Goal: Information Seeking & Learning: Learn about a topic

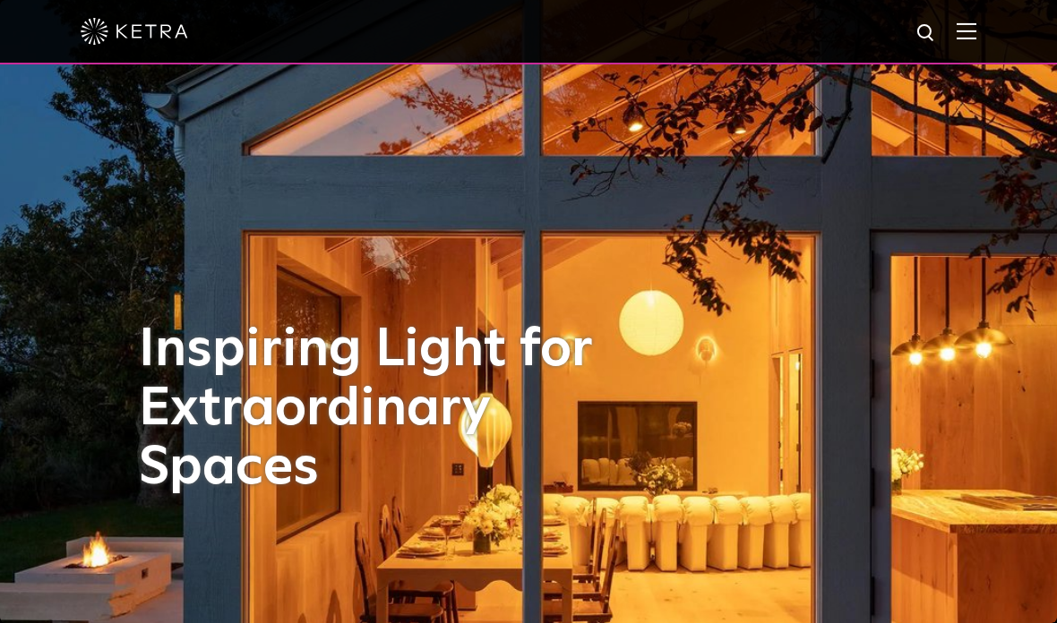
click at [965, 29] on img at bounding box center [966, 30] width 20 height 17
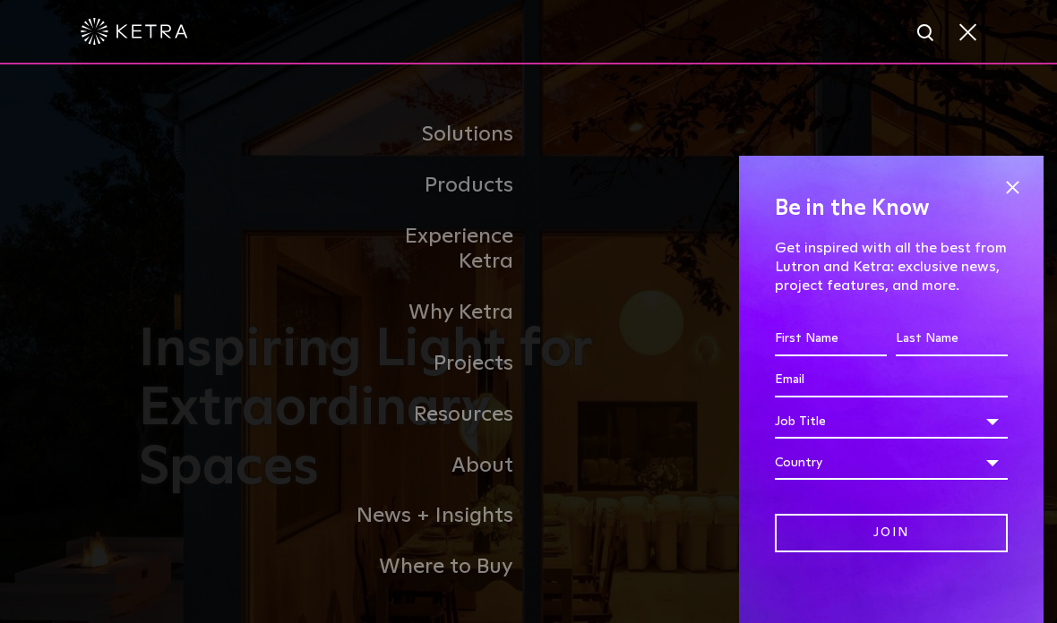
click at [1022, 174] on span at bounding box center [1012, 187] width 27 height 27
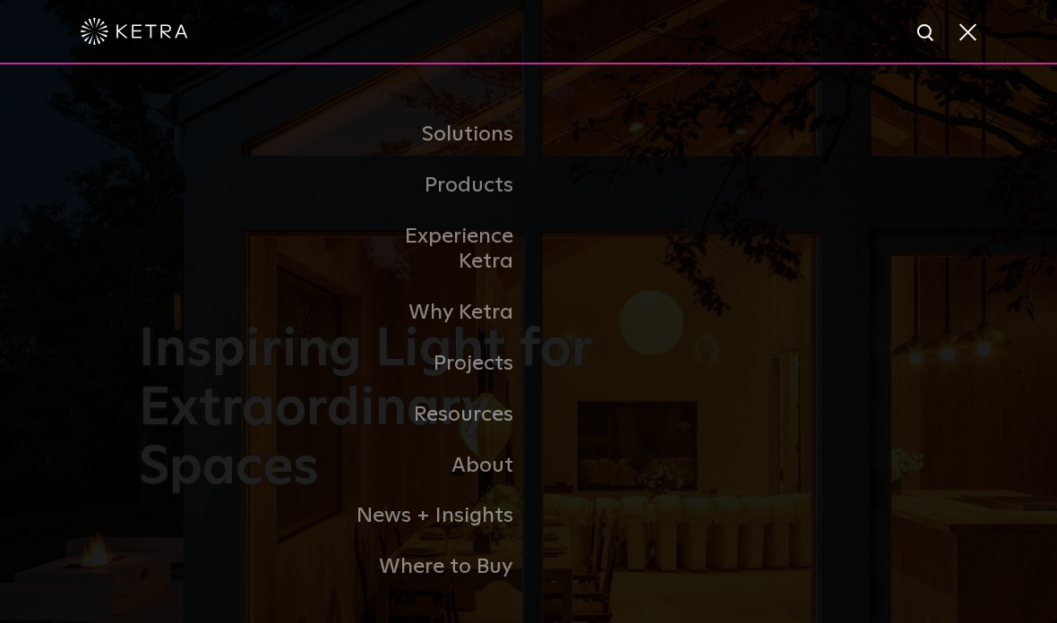
click at [0, 0] on link "Fitness + Retail" at bounding box center [0, 0] width 0 height 0
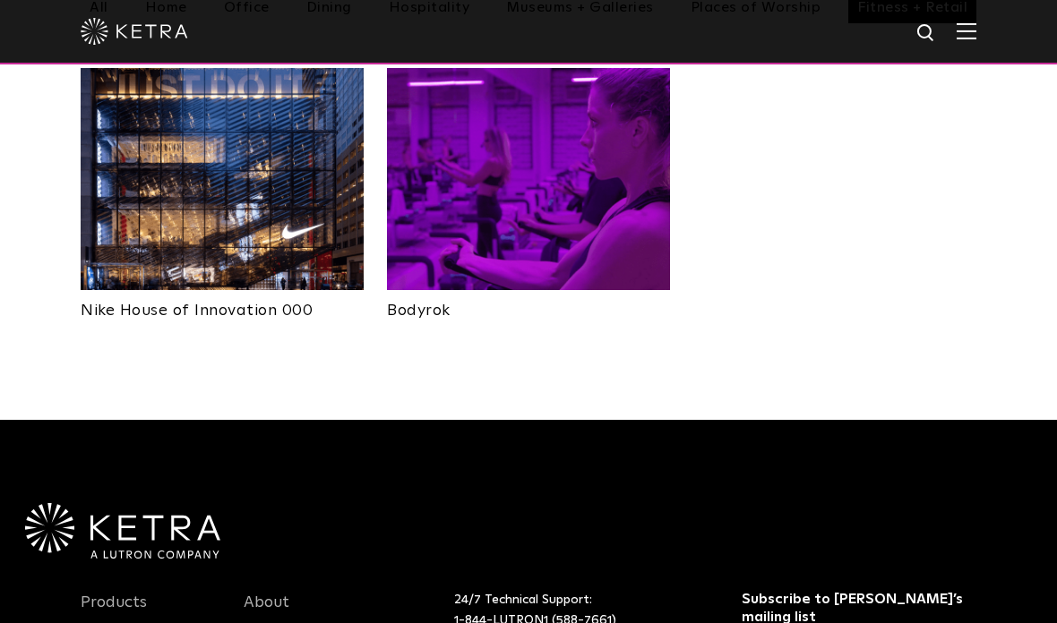
scroll to position [724, 0]
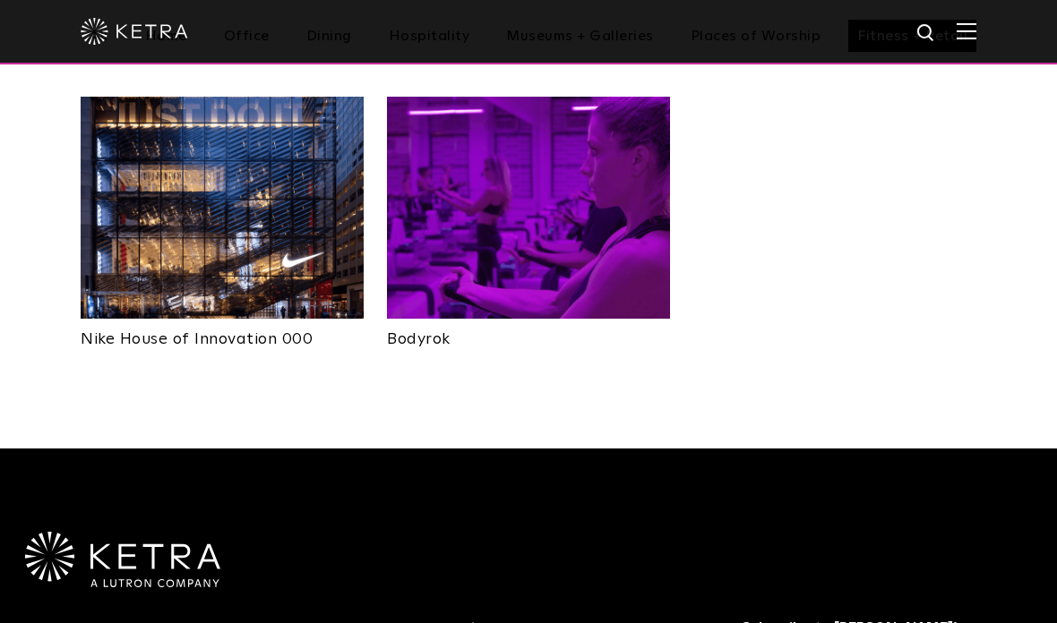
click at [559, 229] on img at bounding box center [528, 208] width 283 height 222
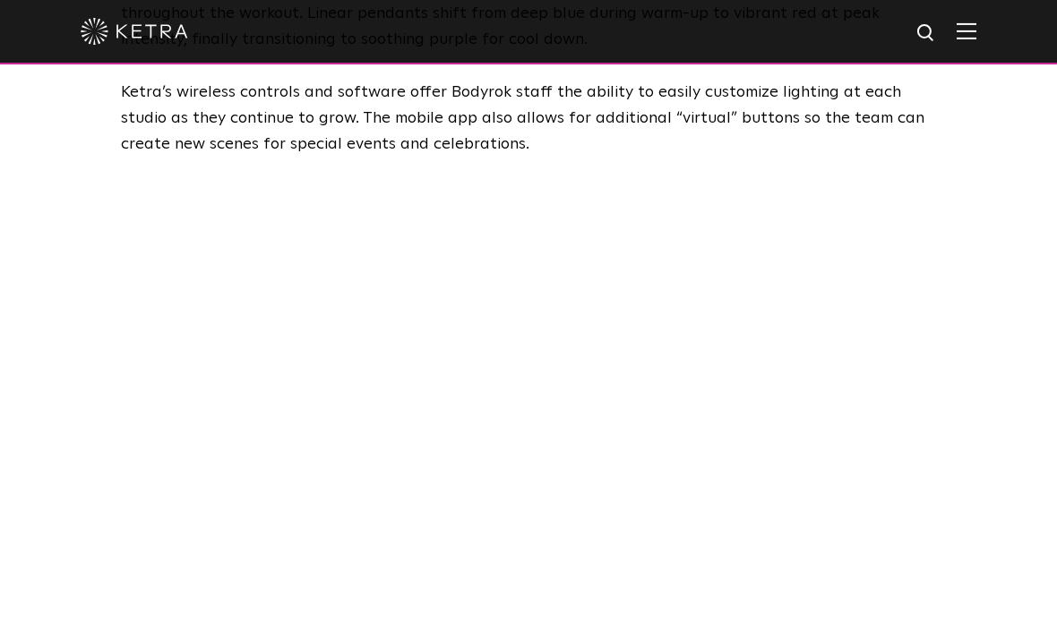
scroll to position [2497, 0]
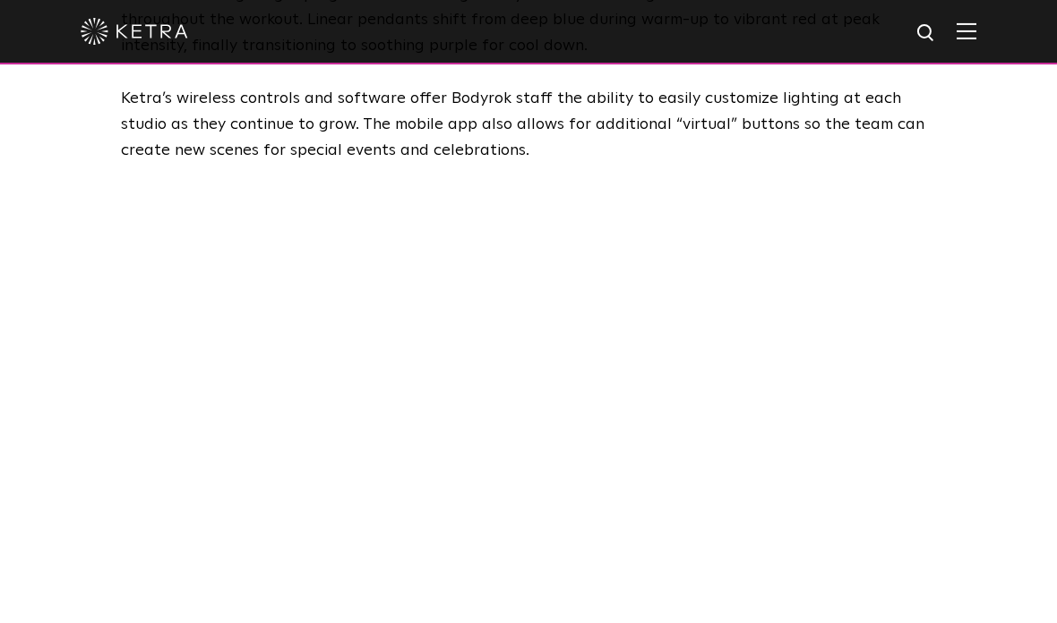
click at [1016, 238] on div at bounding box center [528, 417] width 1057 height 508
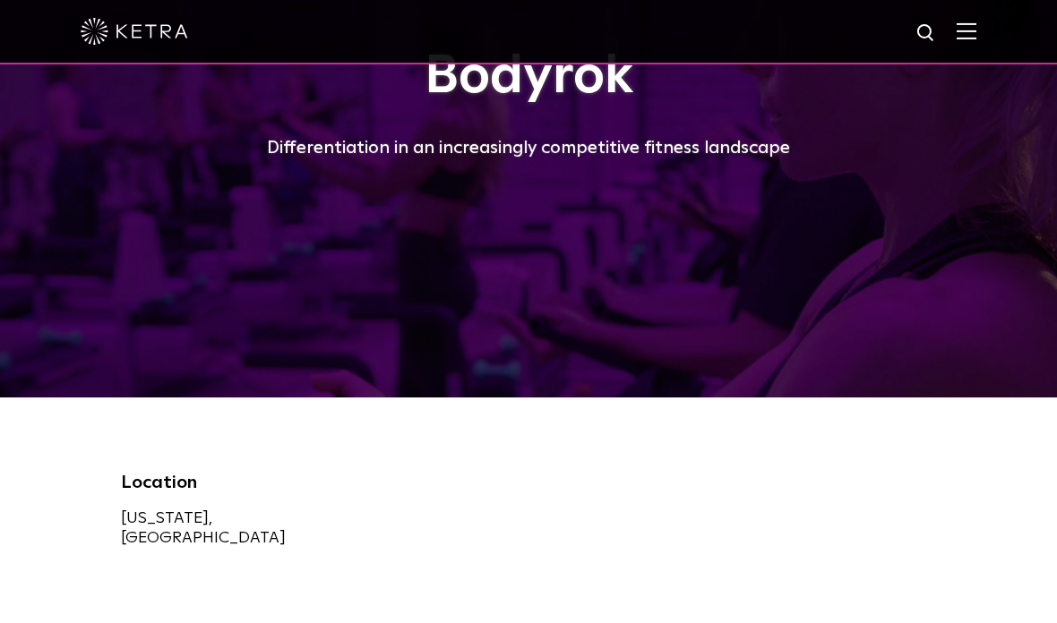
scroll to position [0, 0]
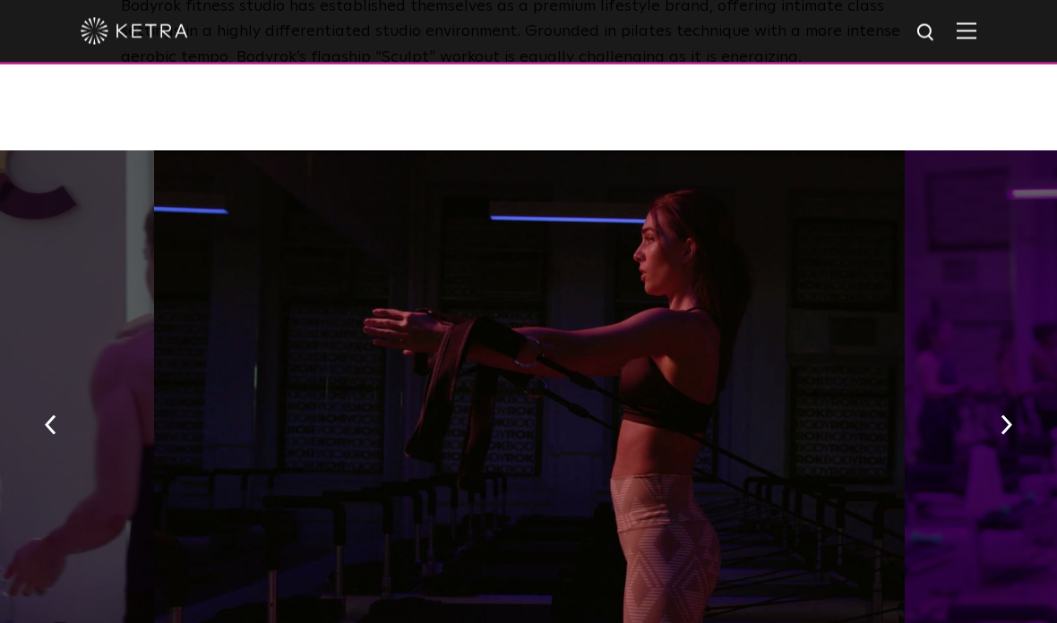
scroll to position [871, 0]
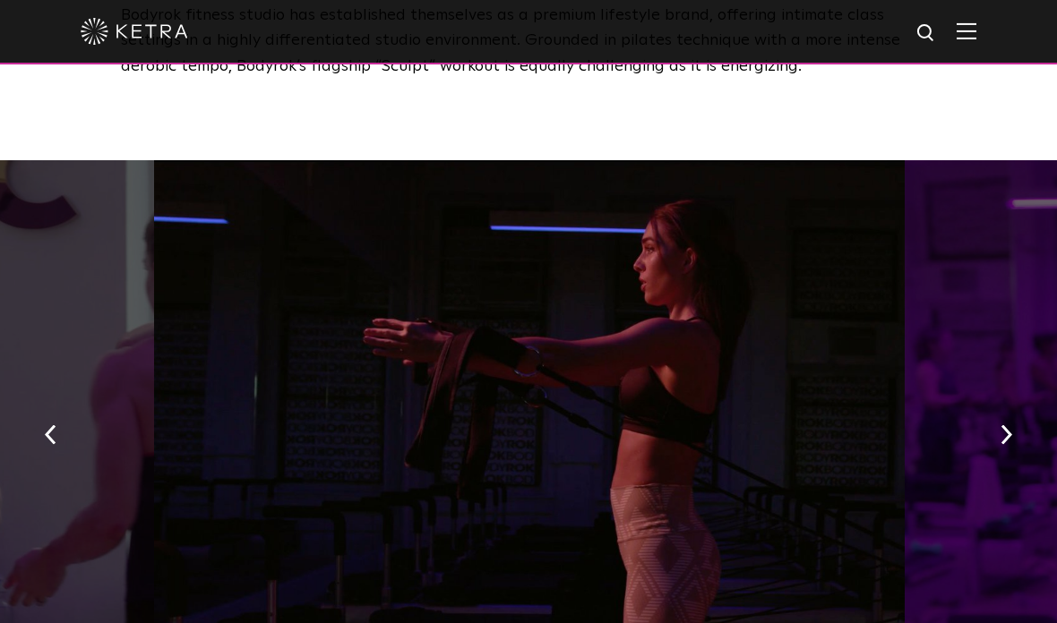
click at [1009, 425] on img "button" at bounding box center [1006, 435] width 12 height 20
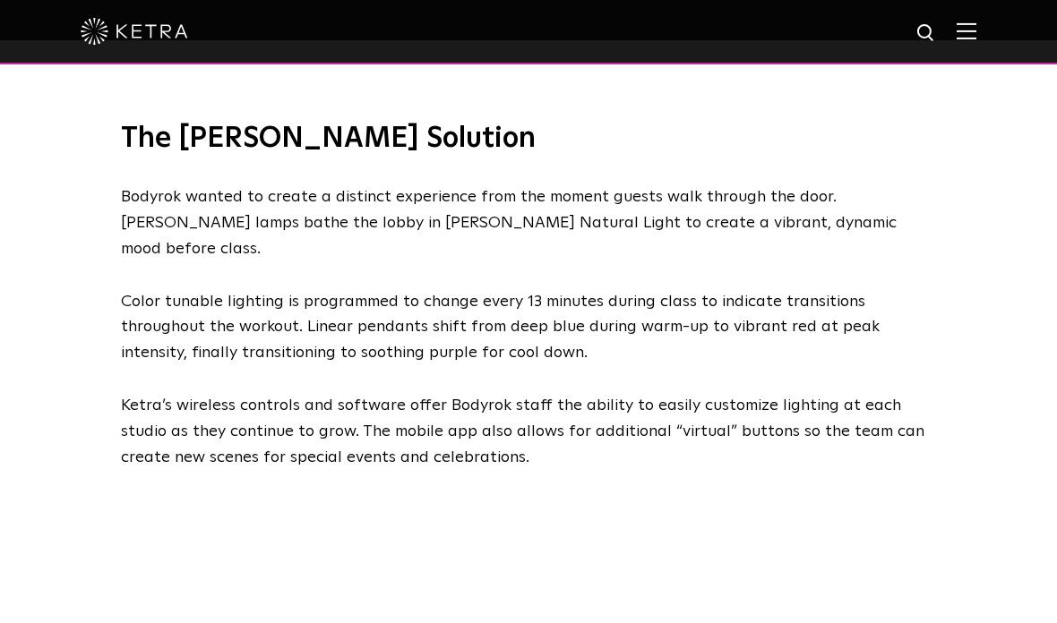
scroll to position [2191, 0]
